Goal: Task Accomplishment & Management: Manage account settings

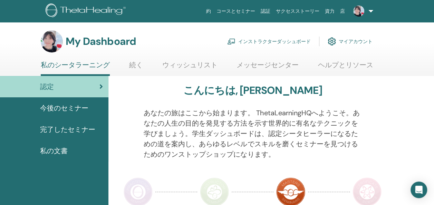
click at [301, 40] on link "インストラクターダッシュボード" at bounding box center [269, 41] width 84 height 15
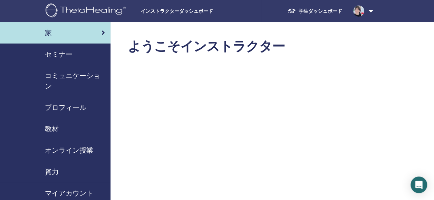
click at [56, 55] on span "セミナー" at bounding box center [59, 54] width 28 height 10
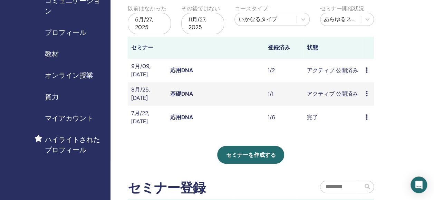
scroll to position [83, 0]
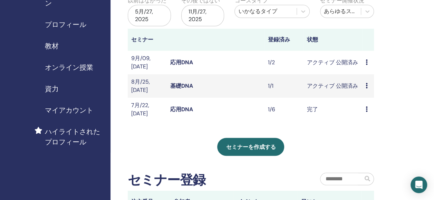
click at [178, 83] on link "基礎DNA" at bounding box center [181, 85] width 23 height 7
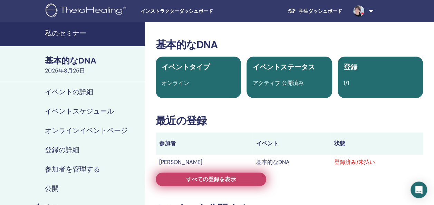
click at [215, 180] on span "すべての登録を表示" at bounding box center [211, 179] width 50 height 7
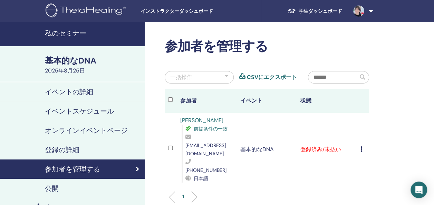
click at [189, 121] on link "辻玲子" at bounding box center [201, 120] width 43 height 7
click at [362, 147] on icon at bounding box center [362, 150] width 2 height 6
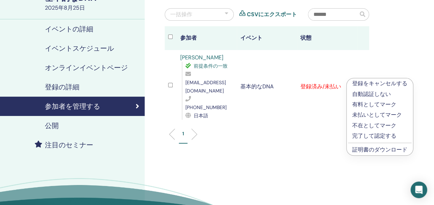
scroll to position [83, 0]
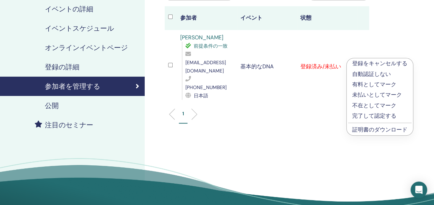
click at [375, 128] on link "証明書のダウンロード" at bounding box center [380, 129] width 55 height 7
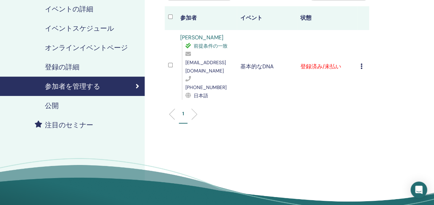
click at [362, 64] on icon at bounding box center [362, 67] width 2 height 6
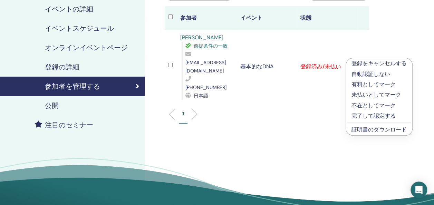
click at [370, 84] on p "有料としてマーク" at bounding box center [379, 85] width 55 height 8
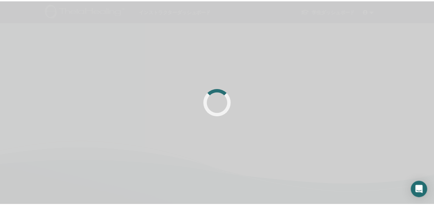
scroll to position [83, 0]
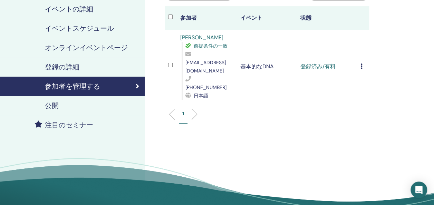
click at [363, 63] on div "登録をキャンセルする 自動認証しない 有料としてマーク 未払いとしてマーク 不在としてマーク 完了して認定する 証明書のダウンロード" at bounding box center [363, 67] width 5 height 8
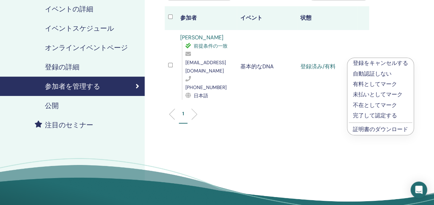
click at [355, 117] on p "完了して認定する" at bounding box center [380, 116] width 55 height 8
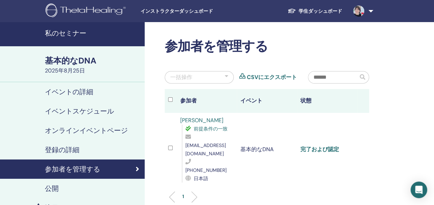
click at [327, 146] on link "完了および認定" at bounding box center [320, 149] width 39 height 7
